Goal: Entertainment & Leisure: Browse casually

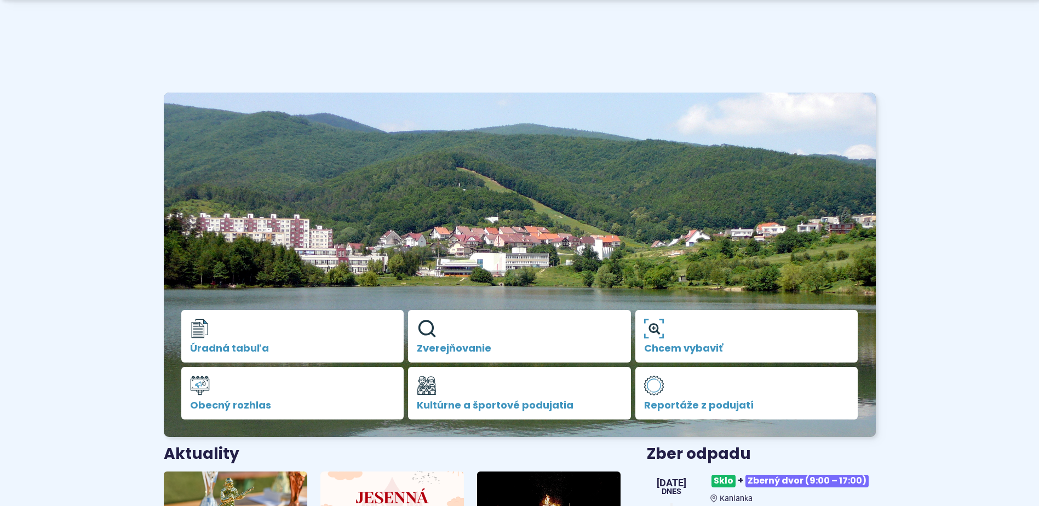
scroll to position [164, 0]
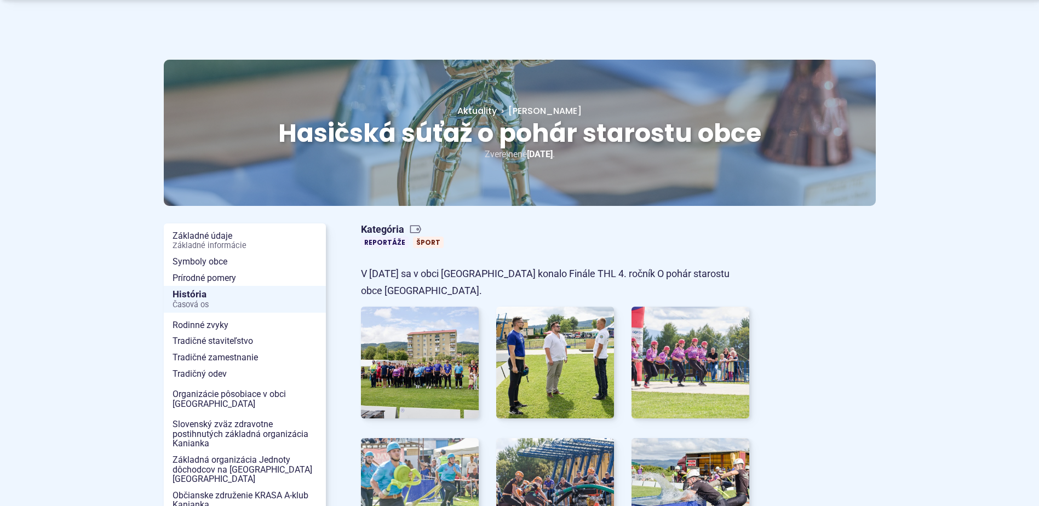
scroll to position [110, 0]
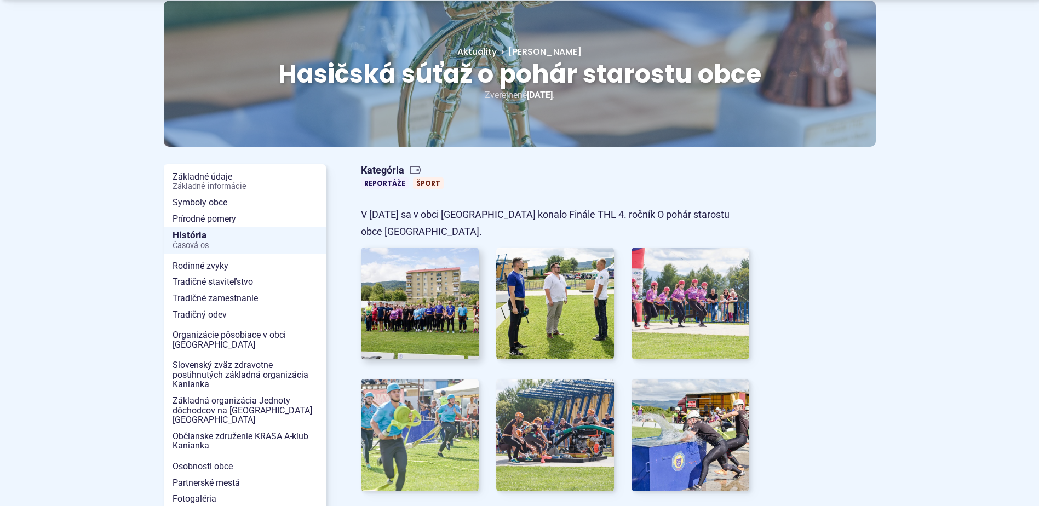
click at [427, 309] on img at bounding box center [420, 303] width 130 height 123
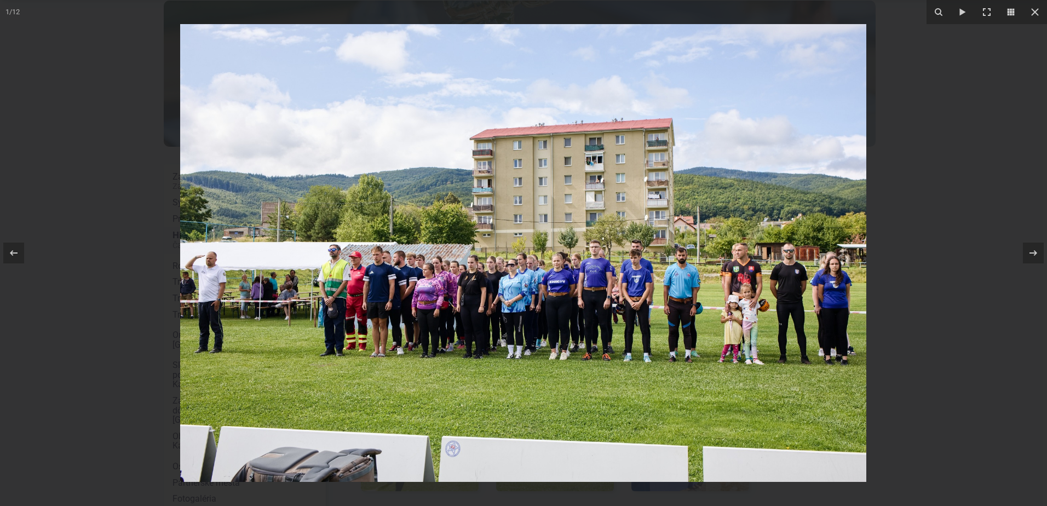
click at [337, 271] on img at bounding box center [523, 253] width 686 height 458
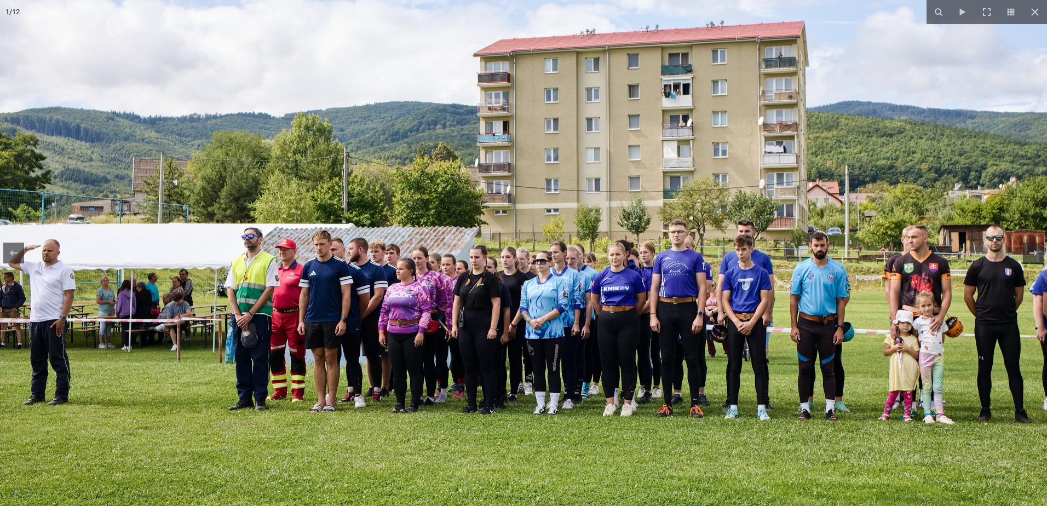
click at [309, 292] on img at bounding box center [560, 241] width 1121 height 748
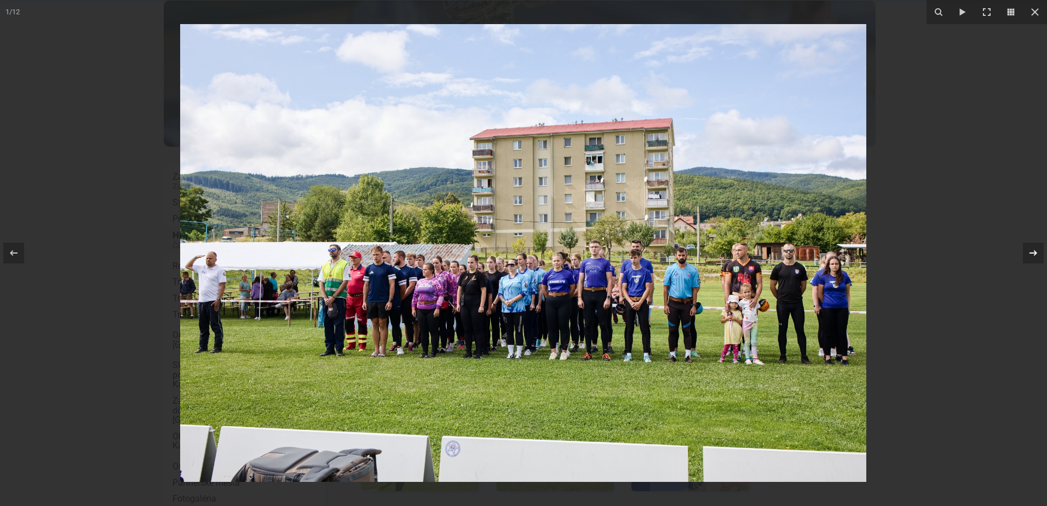
click at [1030, 255] on icon at bounding box center [1033, 252] width 13 height 13
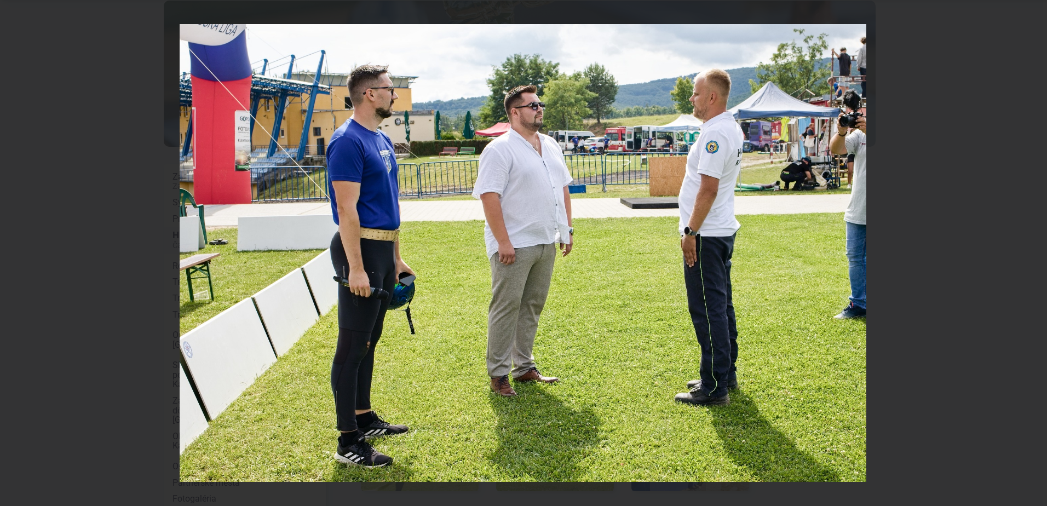
click at [1030, 255] on div "2 / 12" at bounding box center [523, 253] width 1047 height 506
click at [1032, 254] on icon at bounding box center [1033, 252] width 13 height 13
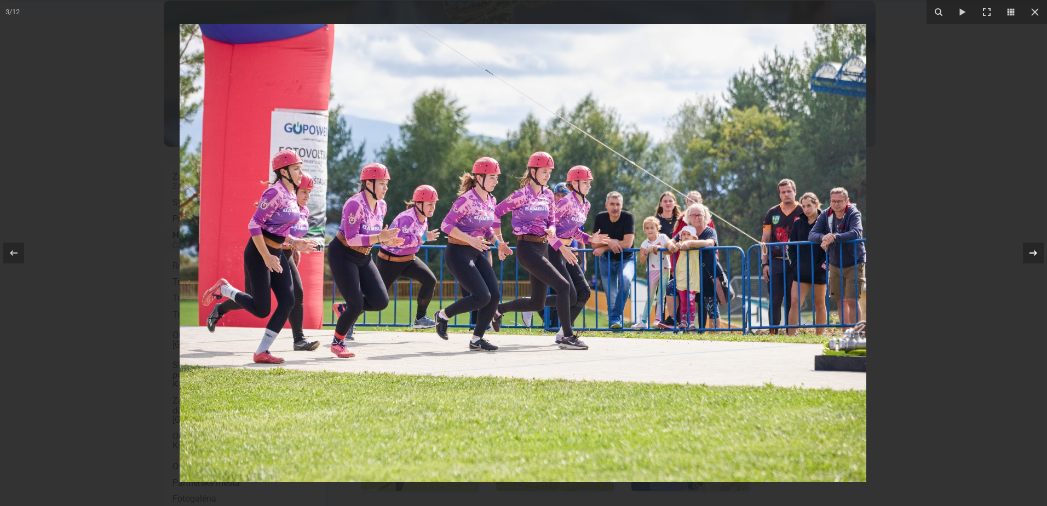
click at [1032, 254] on icon at bounding box center [1033, 252] width 13 height 13
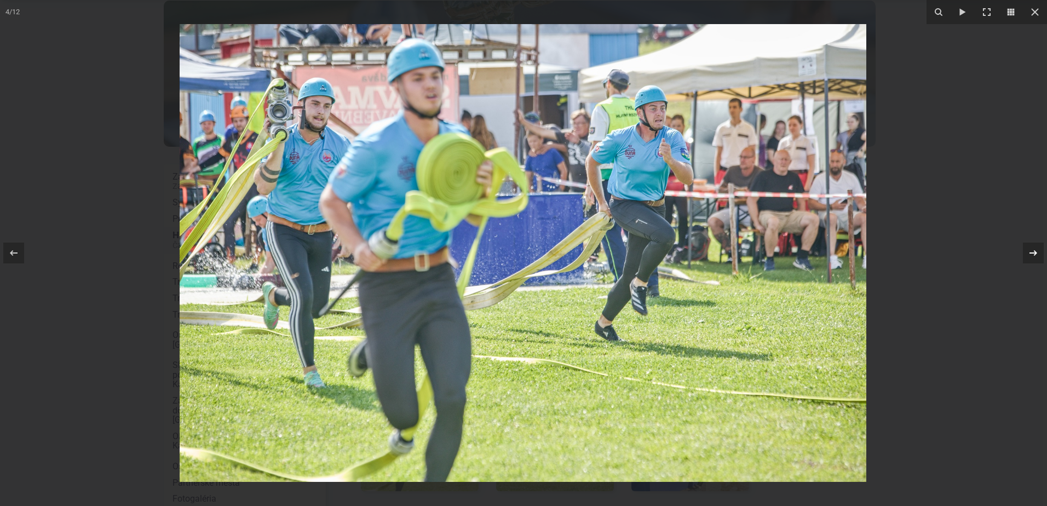
click at [1032, 254] on icon at bounding box center [1033, 252] width 13 height 13
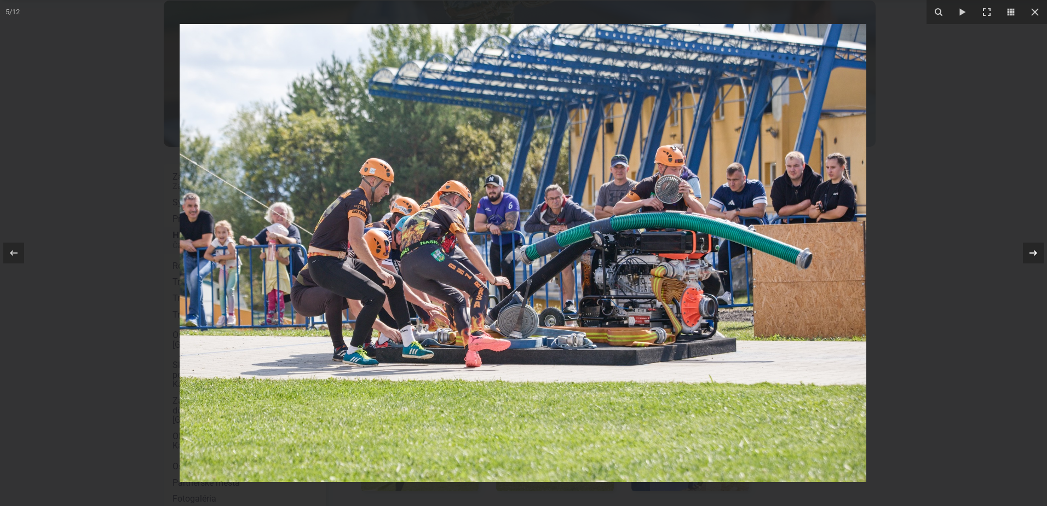
click at [1032, 254] on icon at bounding box center [1033, 252] width 13 height 13
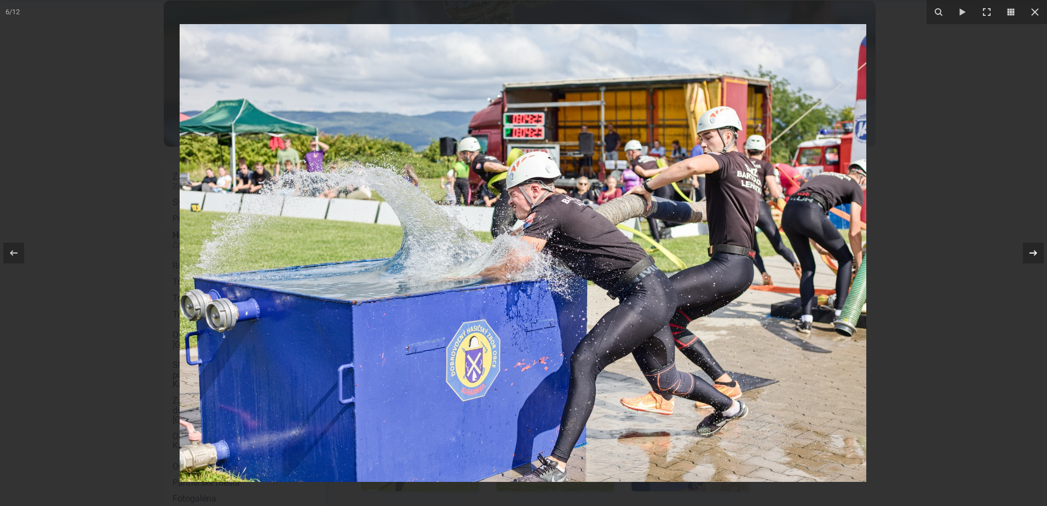
click at [1032, 254] on icon at bounding box center [1033, 252] width 13 height 13
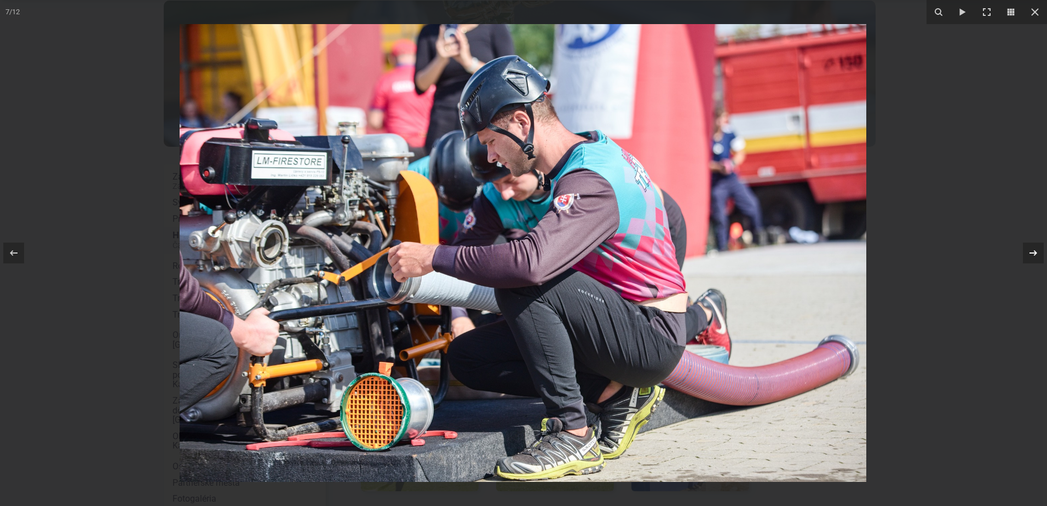
click at [1032, 254] on icon at bounding box center [1033, 252] width 13 height 13
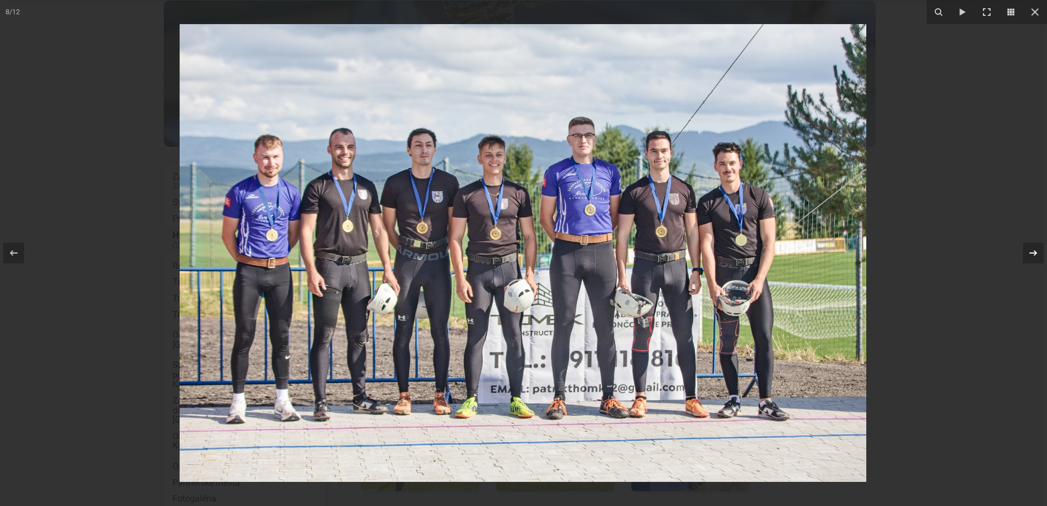
click at [1032, 254] on icon at bounding box center [1033, 252] width 13 height 13
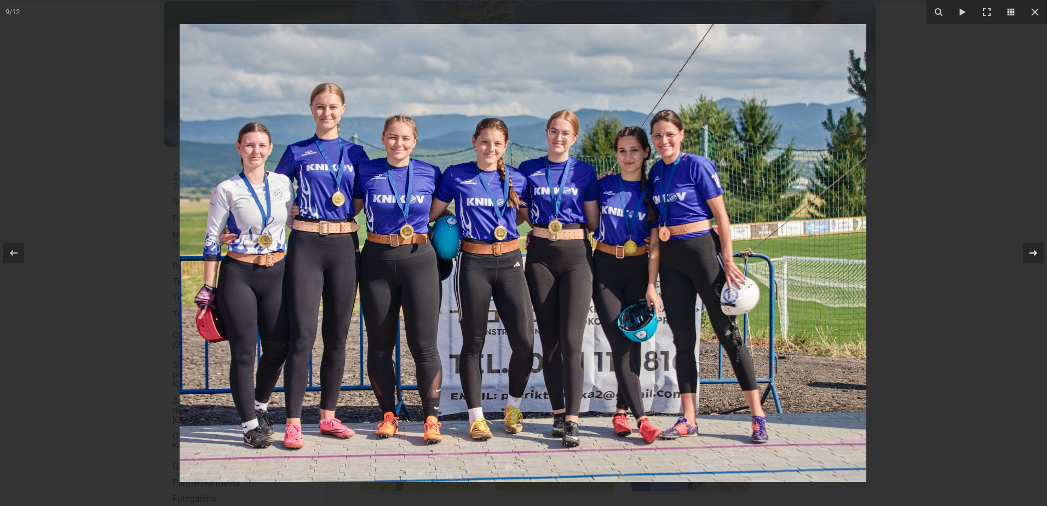
click at [1032, 254] on div "9 / 12" at bounding box center [523, 253] width 1047 height 506
click at [1032, 254] on icon at bounding box center [1033, 252] width 13 height 13
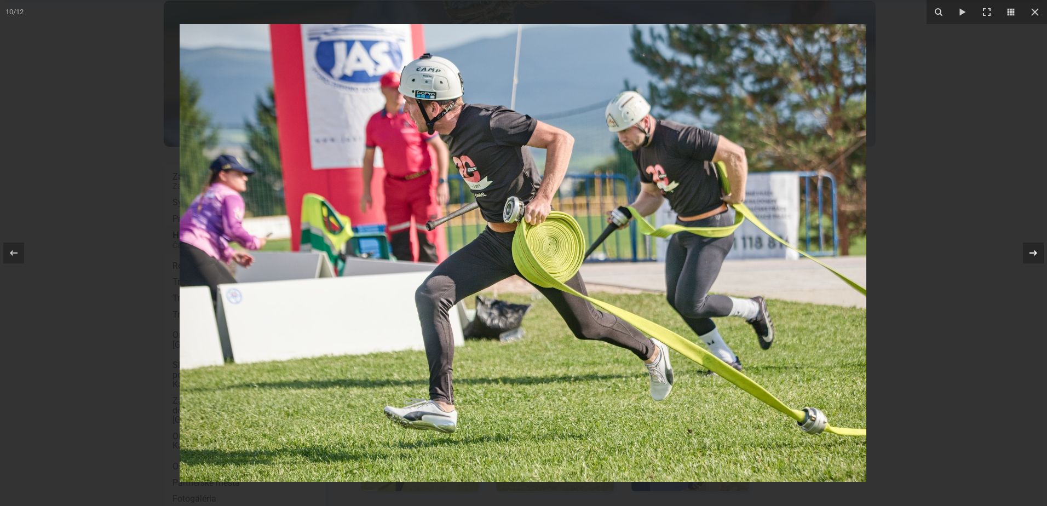
click at [1036, 251] on icon at bounding box center [1033, 252] width 13 height 13
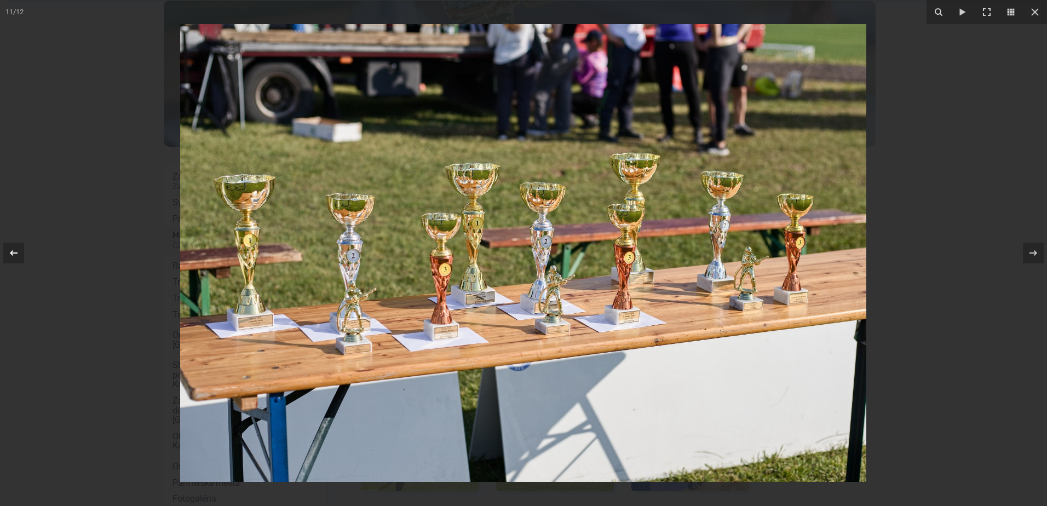
click at [12, 252] on icon at bounding box center [14, 252] width 8 height 5
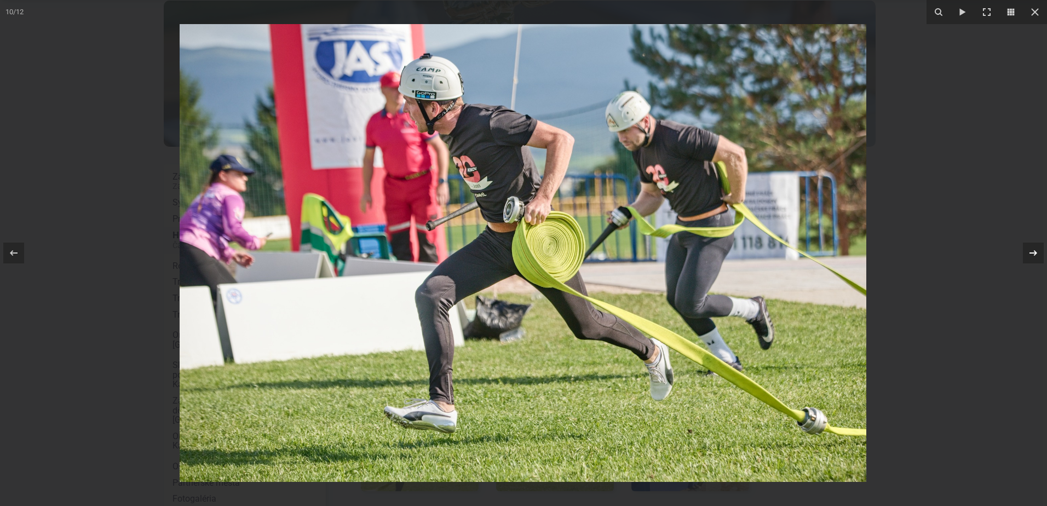
click at [1033, 254] on icon at bounding box center [1033, 252] width 13 height 13
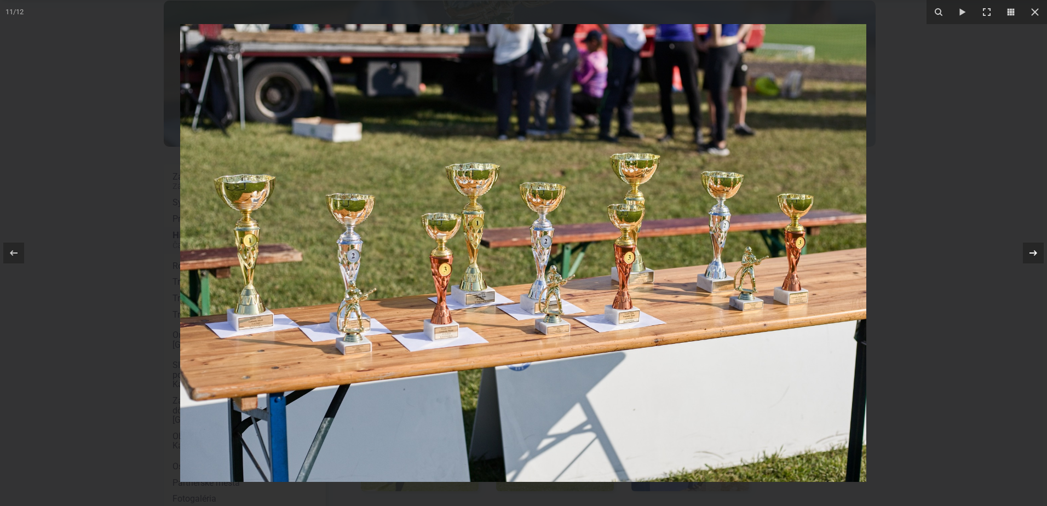
click at [1033, 254] on icon at bounding box center [1033, 252] width 13 height 13
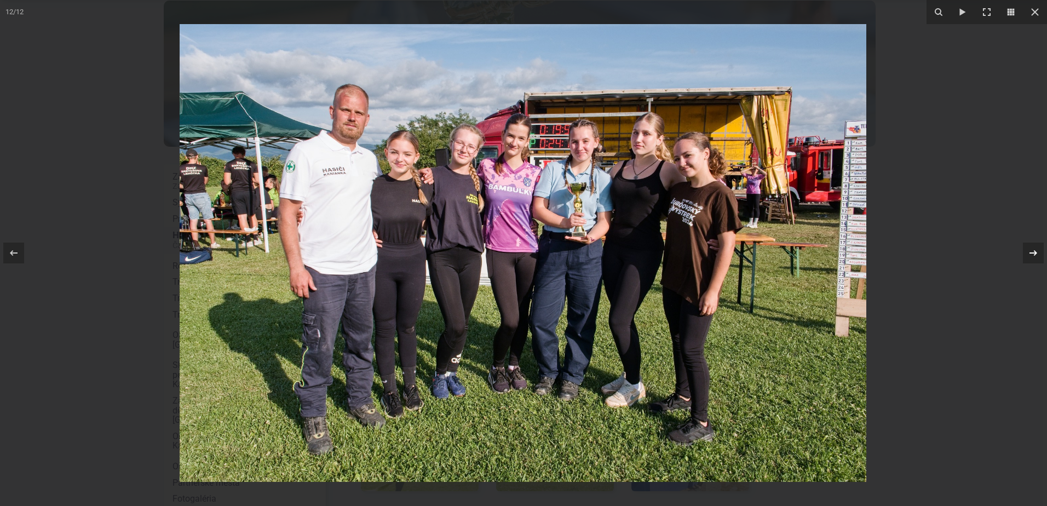
click at [1033, 253] on icon at bounding box center [1033, 252] width 8 height 5
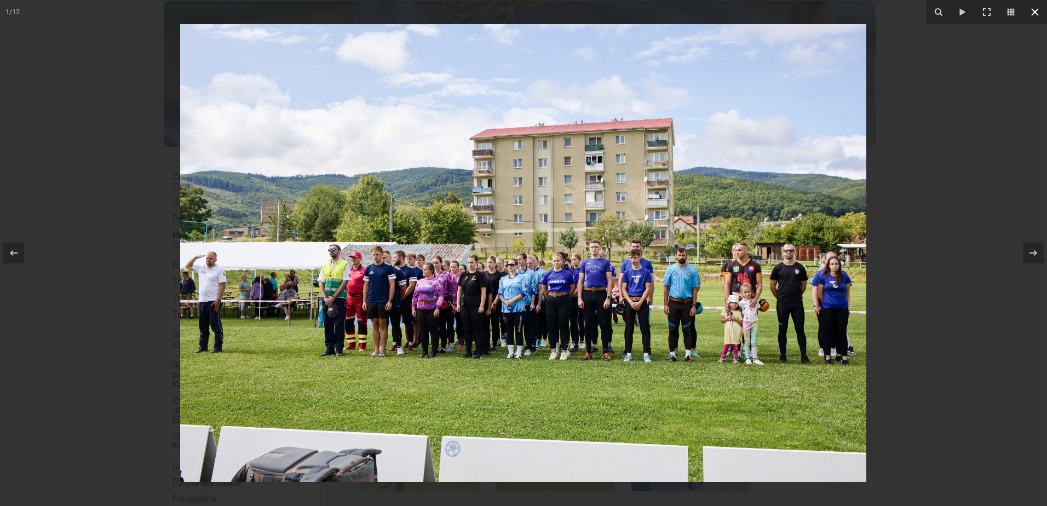
click at [1035, 13] on icon at bounding box center [1035, 12] width 8 height 8
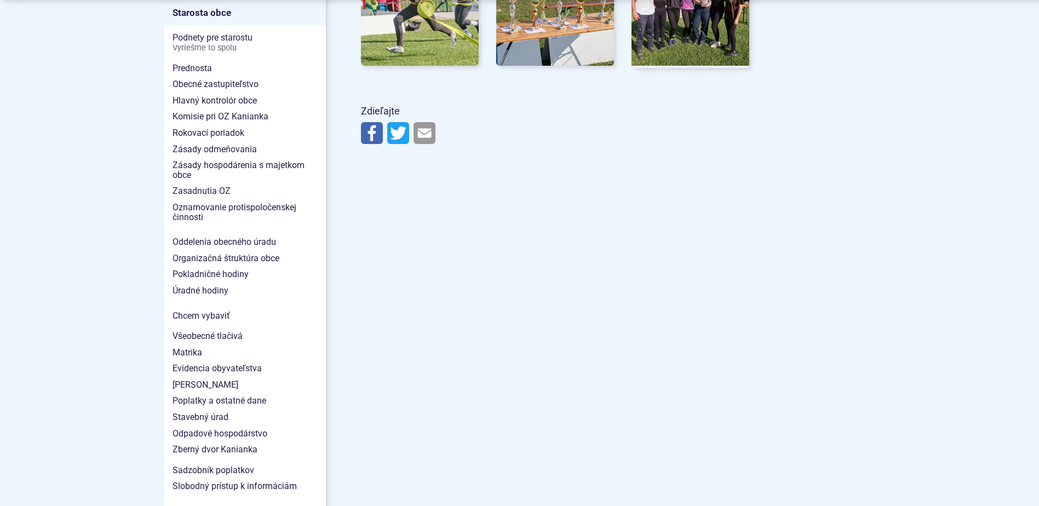
scroll to position [931, 0]
